Goal: Find contact information: Find contact information

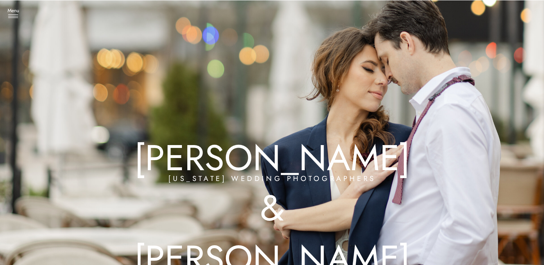
click at [14, 16] on icon at bounding box center [13, 16] width 10 height 4
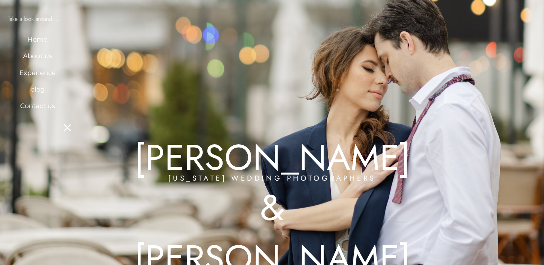
click at [36, 53] on h3 "About us" at bounding box center [37, 55] width 43 height 7
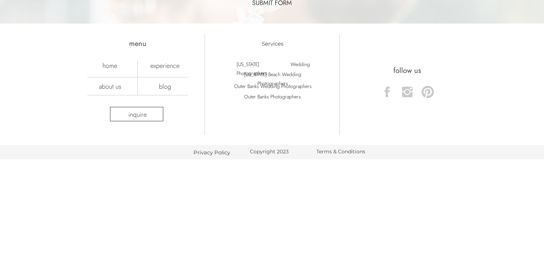
scroll to position [1740, 0]
click at [146, 116] on nav "inquire" at bounding box center [138, 113] width 38 height 8
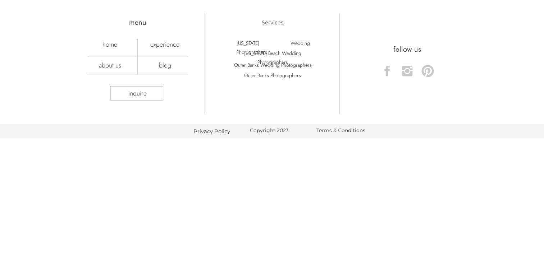
scroll to position [608, 0]
